Goal: Transaction & Acquisition: Purchase product/service

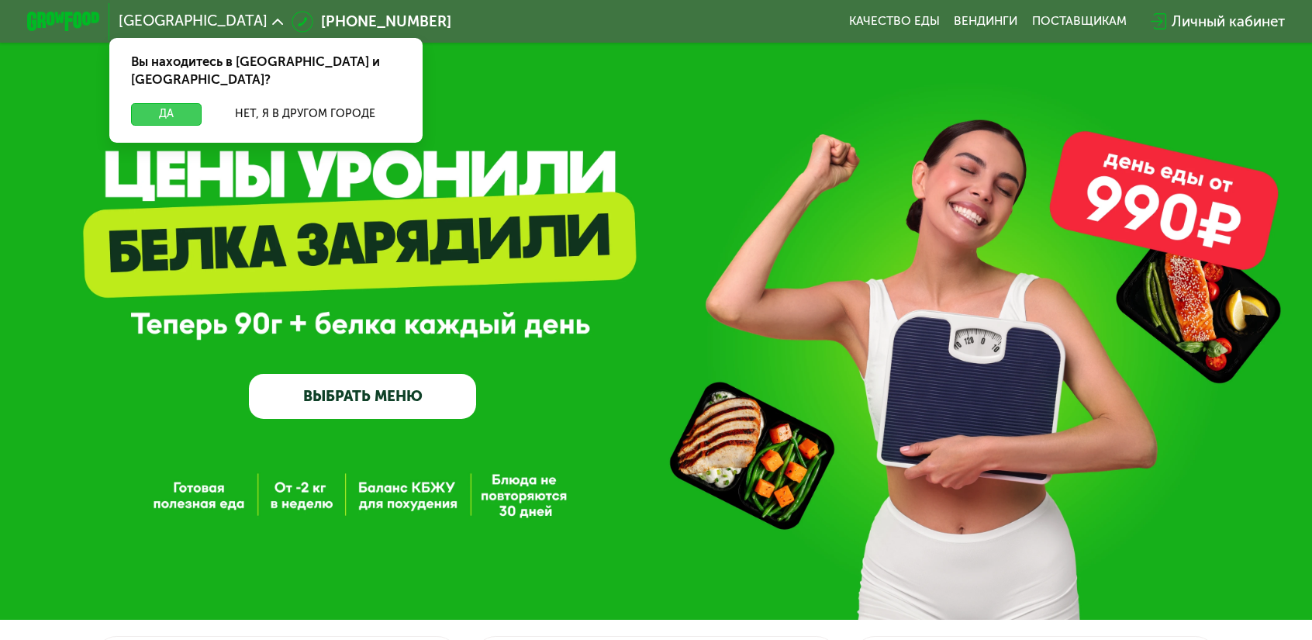
click at [202, 103] on button "Да" at bounding box center [166, 114] width 71 height 22
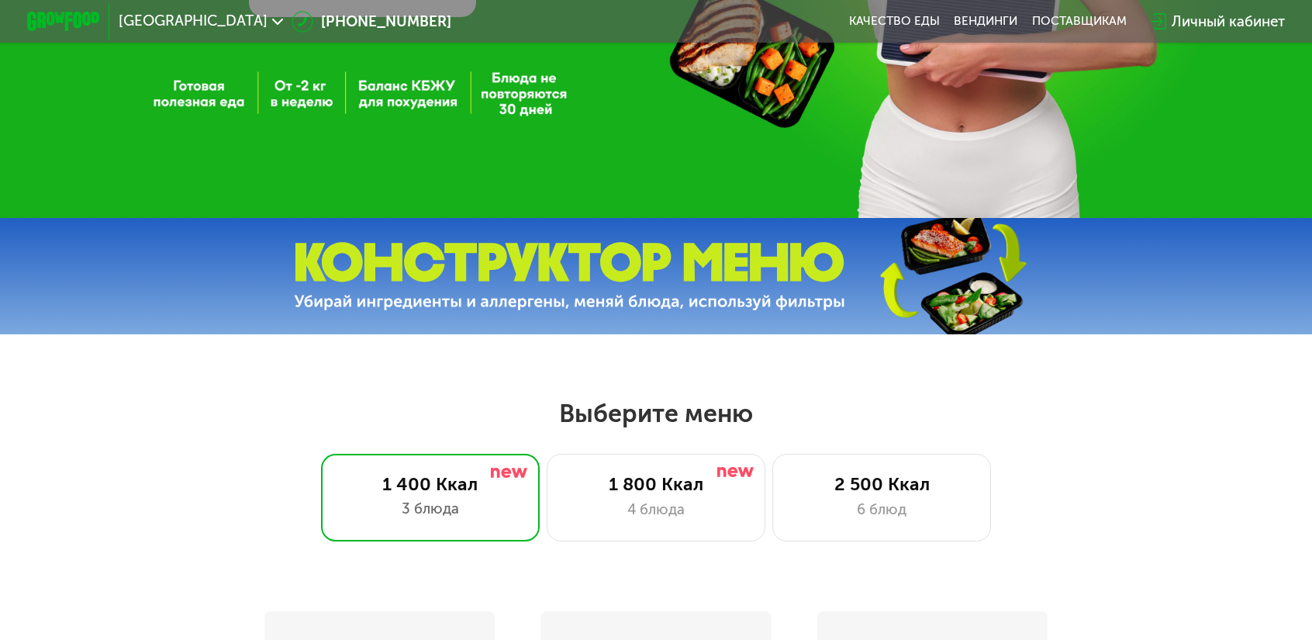
scroll to position [543, 0]
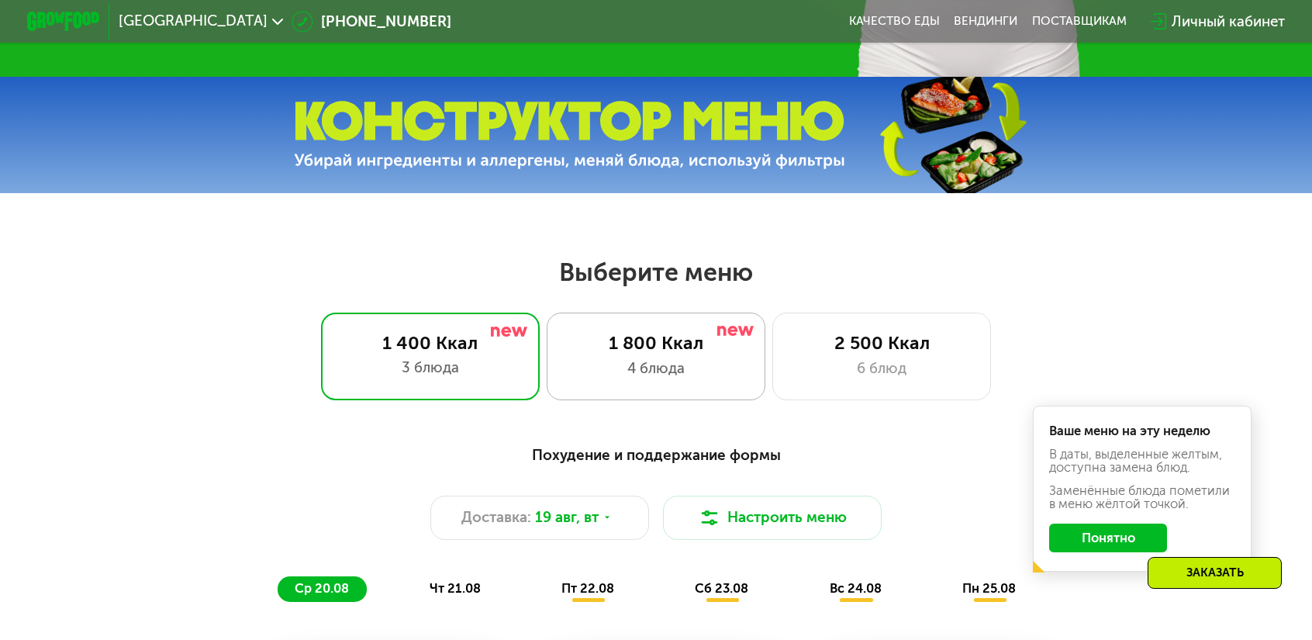
click at [772, 345] on div "1 800 Ккал 4 блюда" at bounding box center [881, 356] width 219 height 88
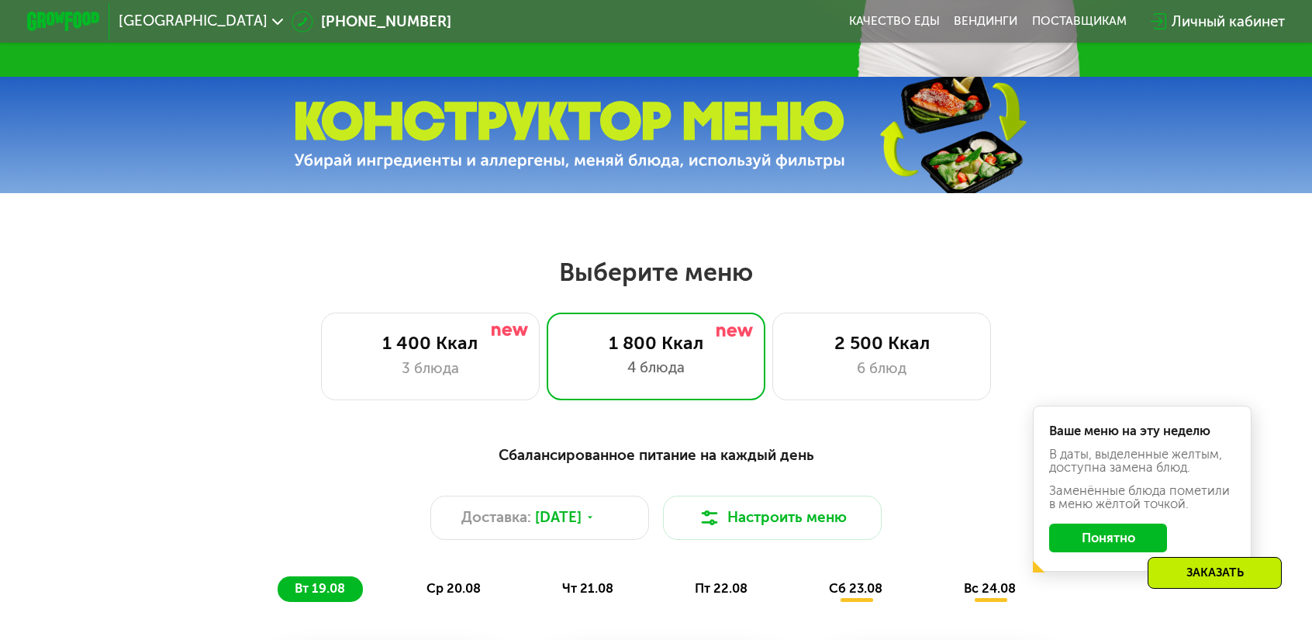
click at [1049, 523] on button "Понятно" at bounding box center [1107, 537] width 117 height 29
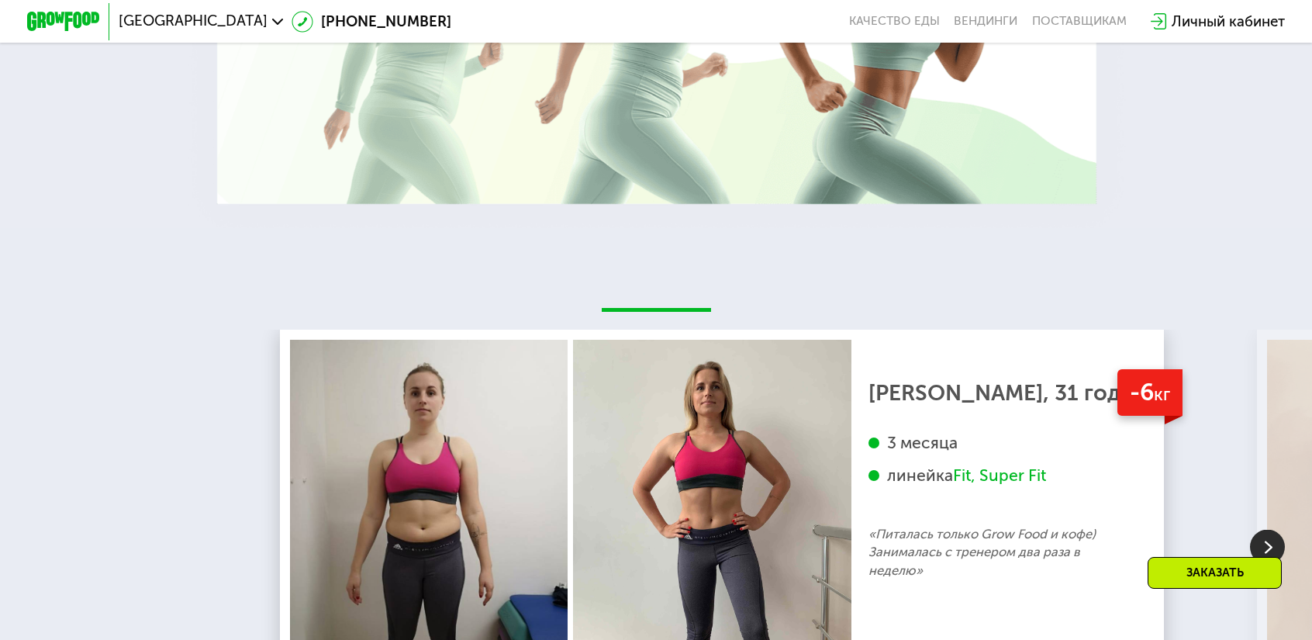
scroll to position [2829, 0]
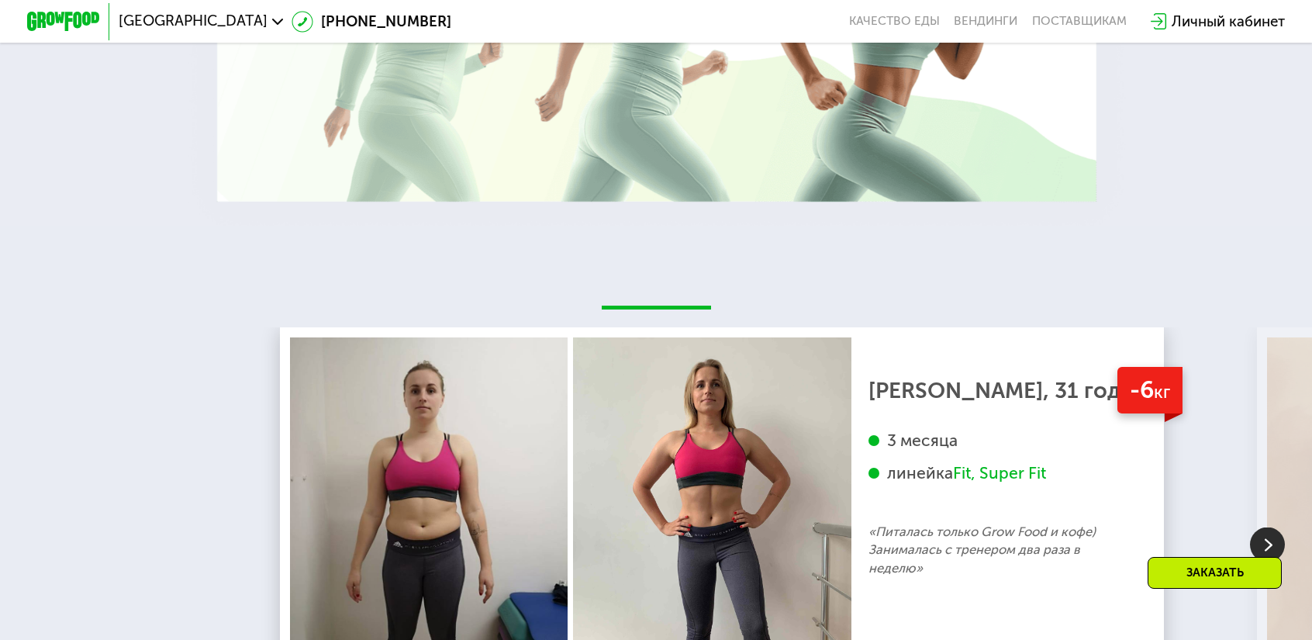
click at [1268, 527] on img at bounding box center [1267, 544] width 35 height 35
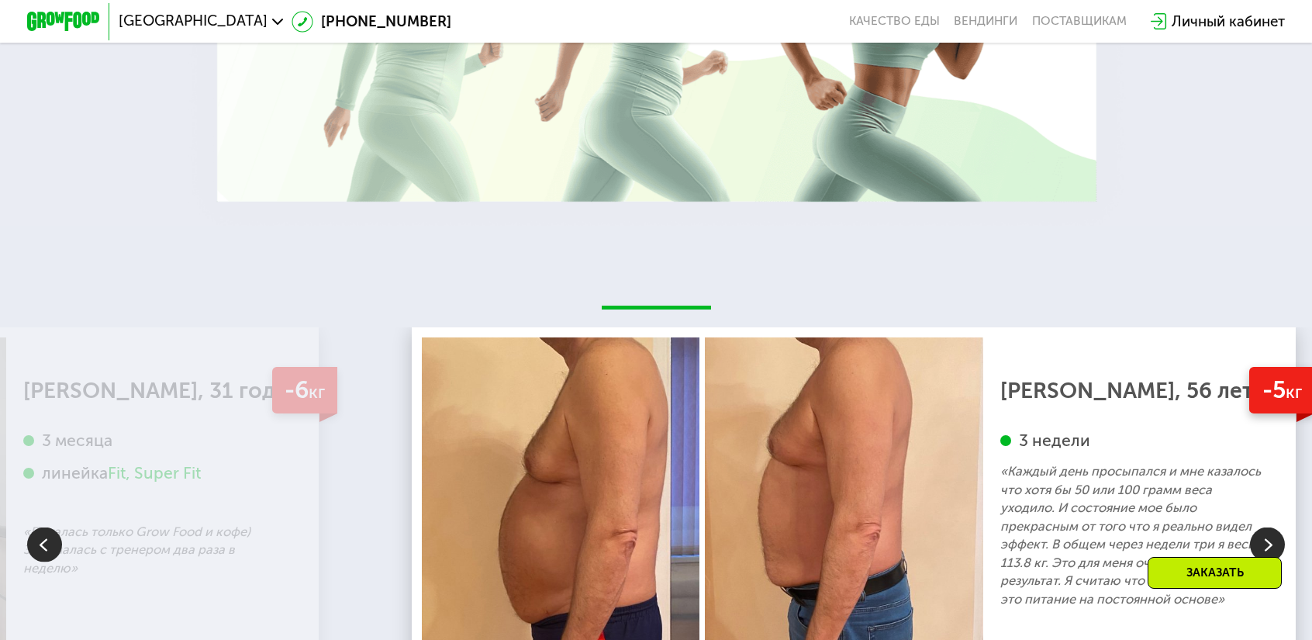
click at [1268, 527] on img at bounding box center [1267, 544] width 35 height 35
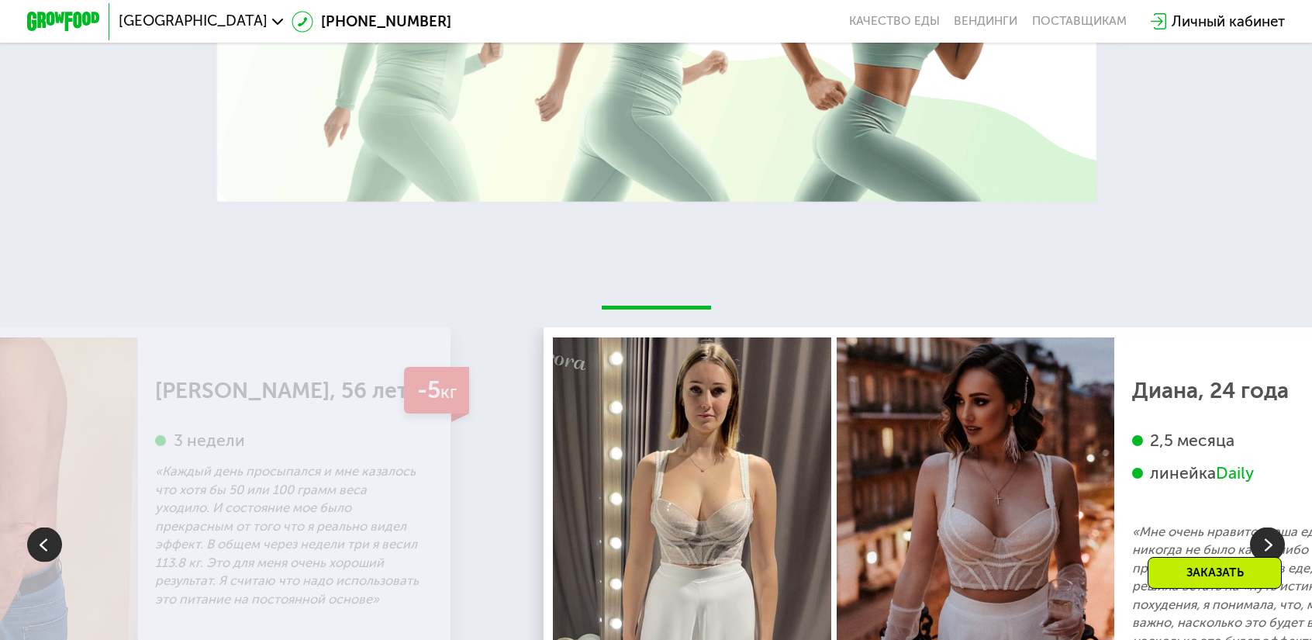
click at [1268, 527] on img at bounding box center [1267, 544] width 35 height 35
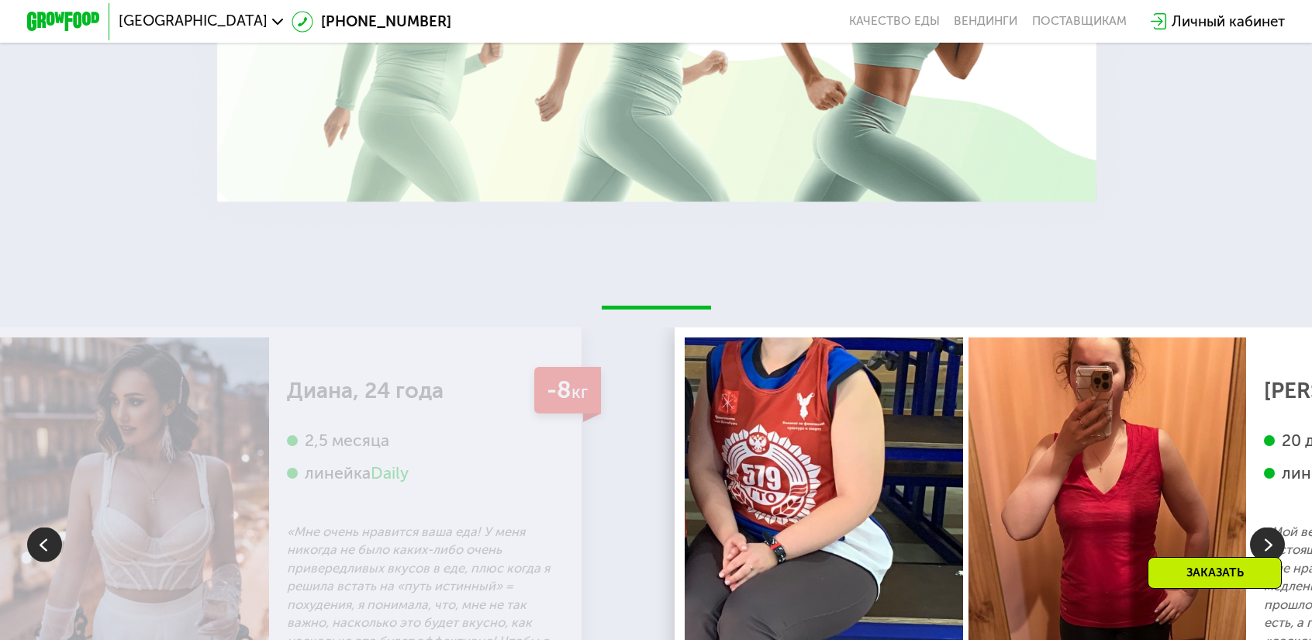
click at [1268, 527] on img at bounding box center [1267, 544] width 35 height 35
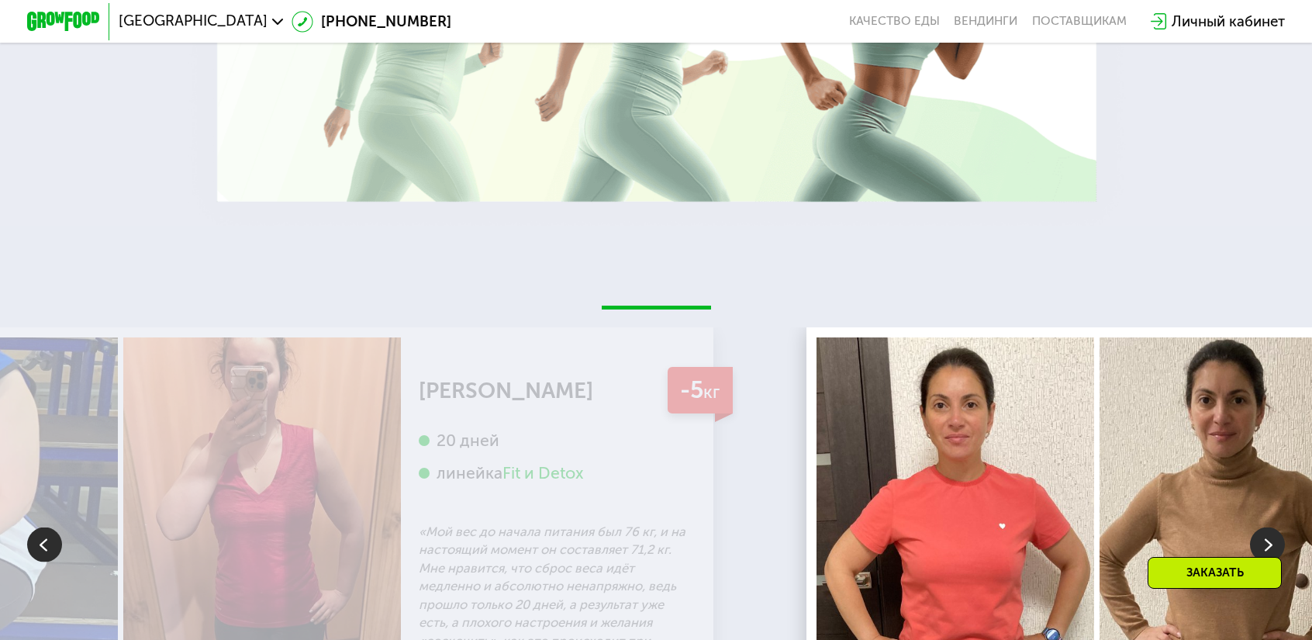
click at [1268, 527] on img at bounding box center [1267, 544] width 35 height 35
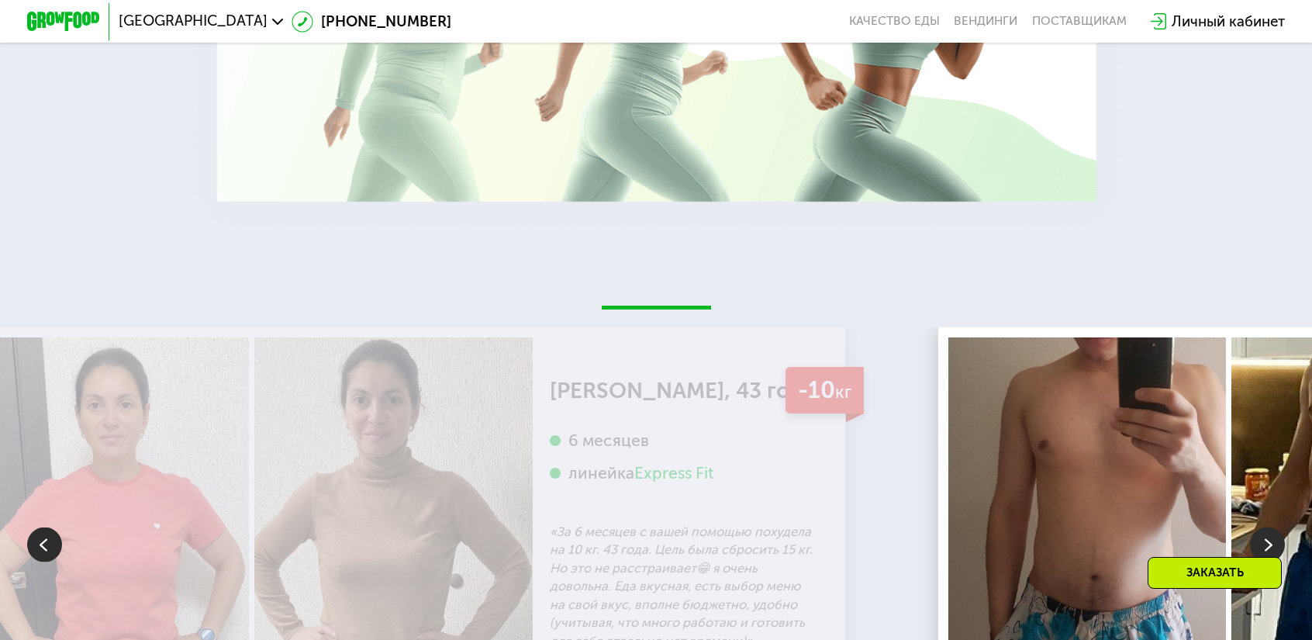
click at [1268, 527] on img at bounding box center [1267, 544] width 35 height 35
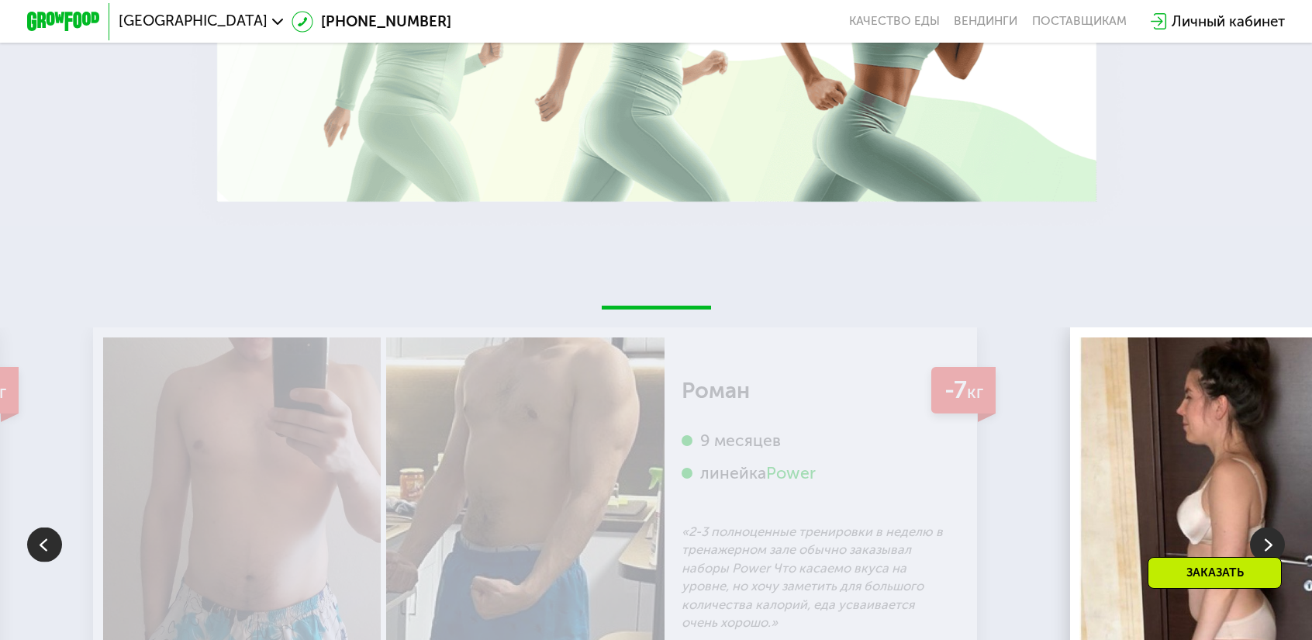
click at [1268, 527] on img at bounding box center [1267, 544] width 35 height 35
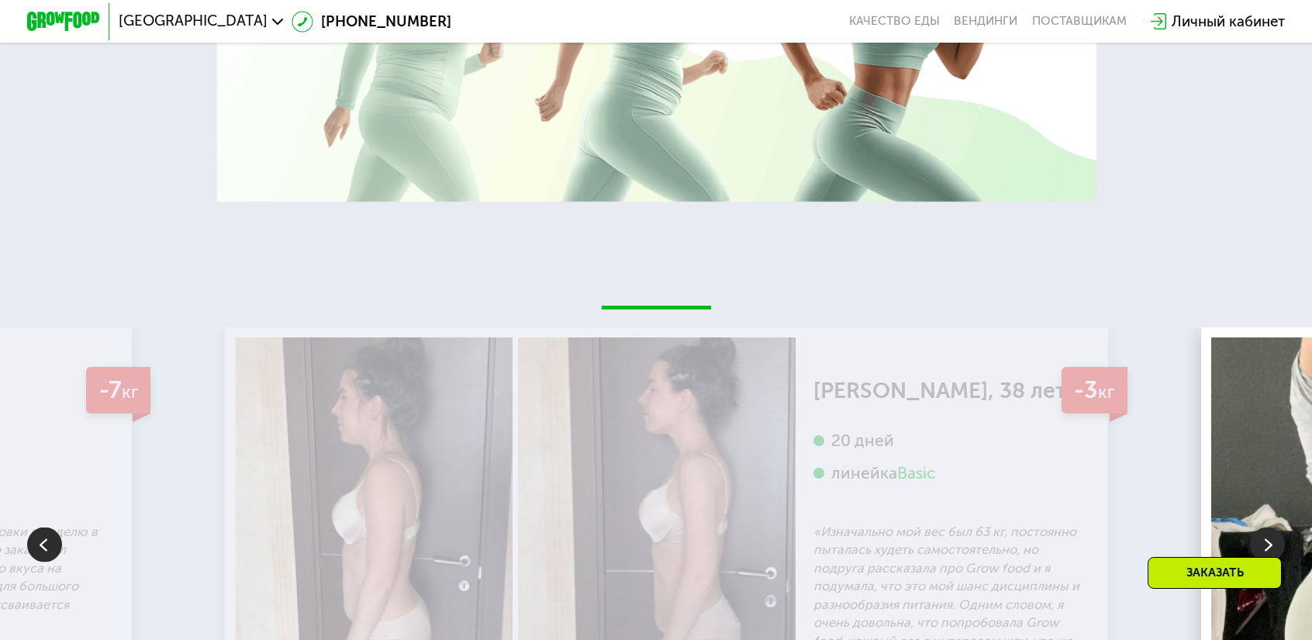
click at [43, 527] on img at bounding box center [44, 544] width 35 height 35
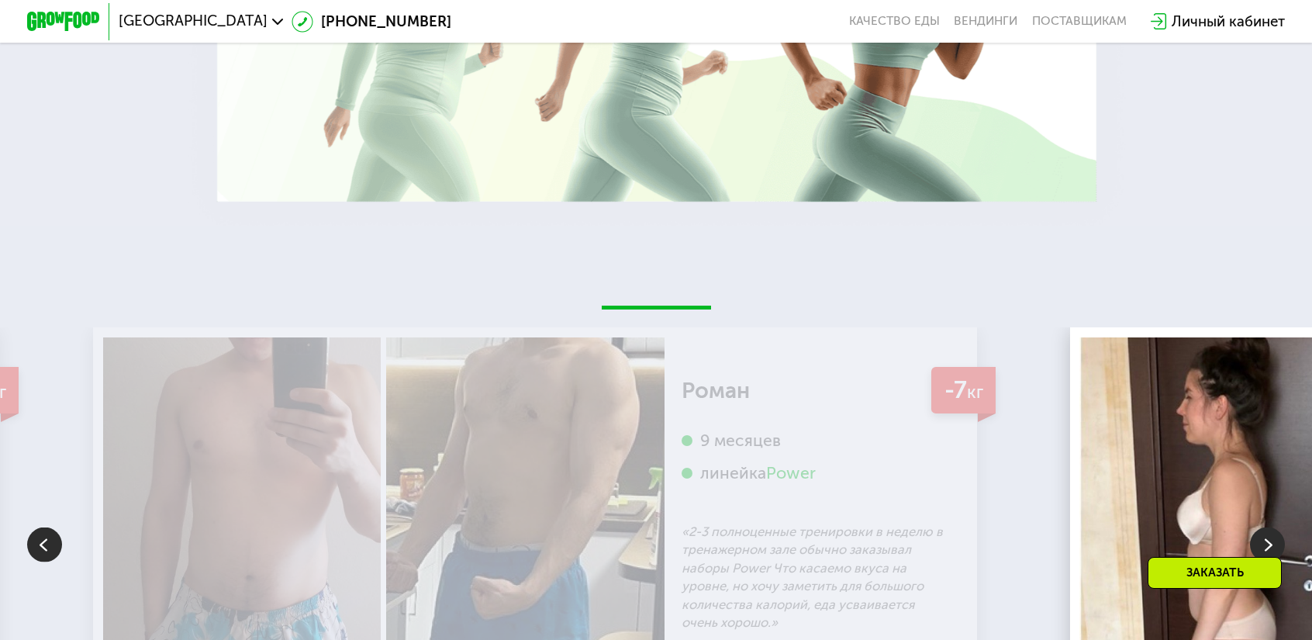
click at [1270, 527] on img at bounding box center [1267, 544] width 35 height 35
